Goal: Navigation & Orientation: Understand site structure

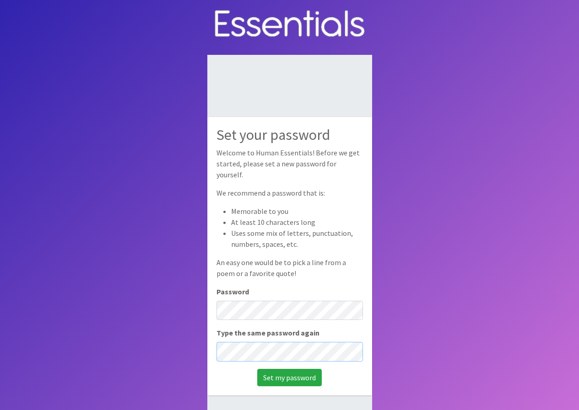
click at [257, 369] on input "Set my password" at bounding box center [289, 377] width 65 height 17
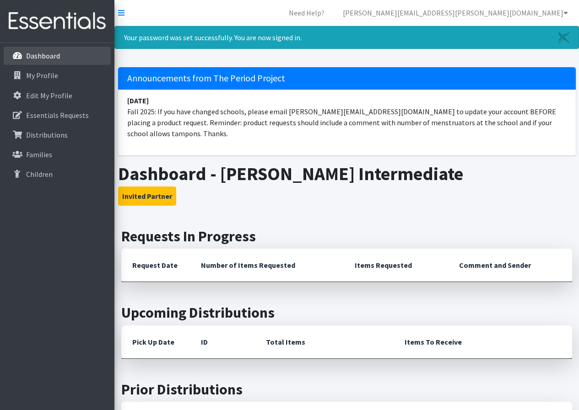
click at [46, 54] on p "Dashboard" at bounding box center [43, 55] width 34 height 9
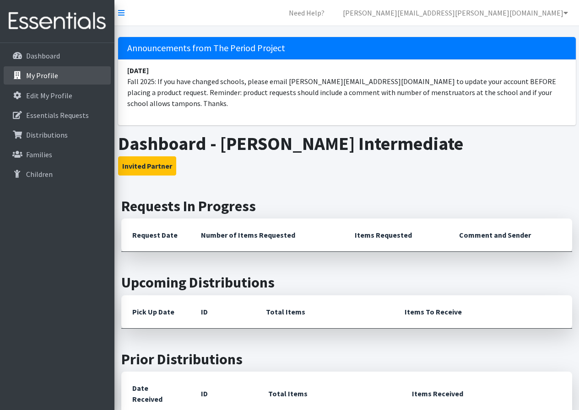
click at [33, 80] on p "My Profile" at bounding box center [42, 75] width 32 height 9
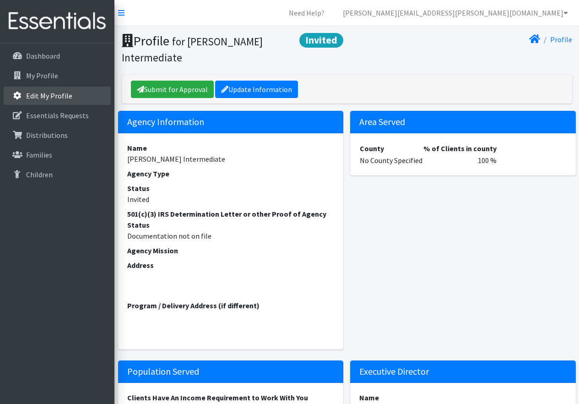
click at [47, 100] on p "Edit My Profile" at bounding box center [49, 95] width 46 height 9
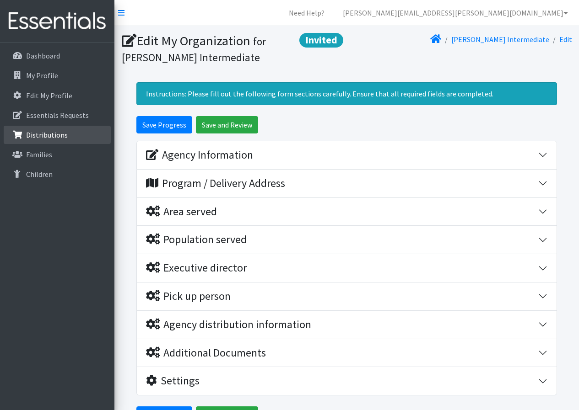
click at [37, 140] on p "Distributions" at bounding box center [47, 134] width 42 height 9
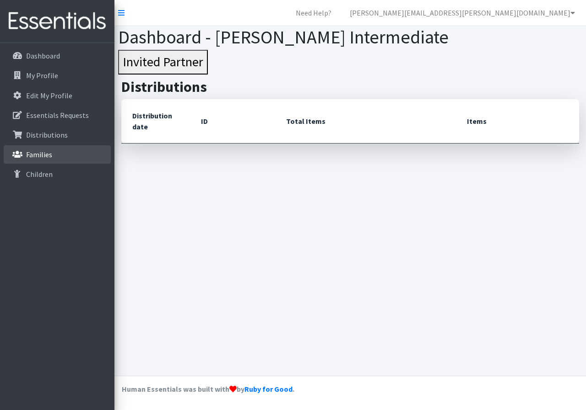
click at [42, 159] on p "Families" at bounding box center [39, 154] width 26 height 9
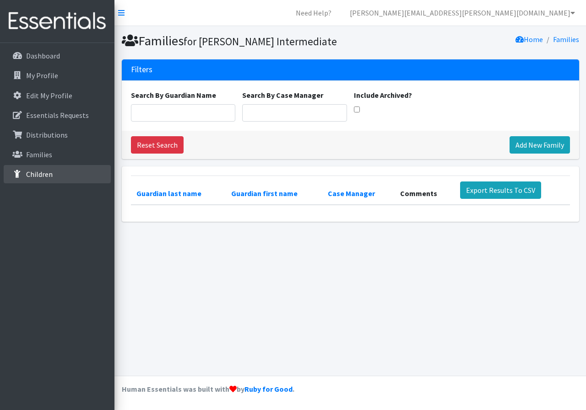
click at [51, 179] on p "Children" at bounding box center [39, 174] width 27 height 9
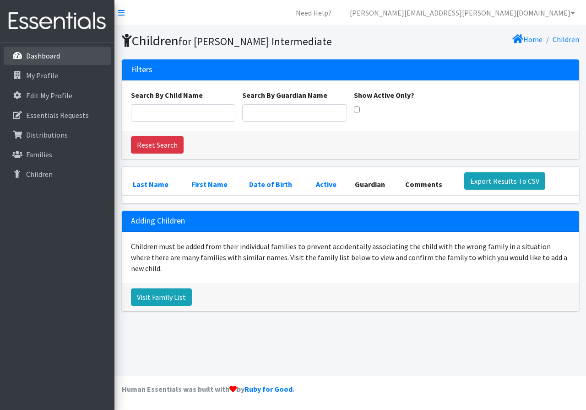
click at [60, 57] on p "Dashboard" at bounding box center [43, 55] width 34 height 9
